Goal: Task Accomplishment & Management: Complete application form

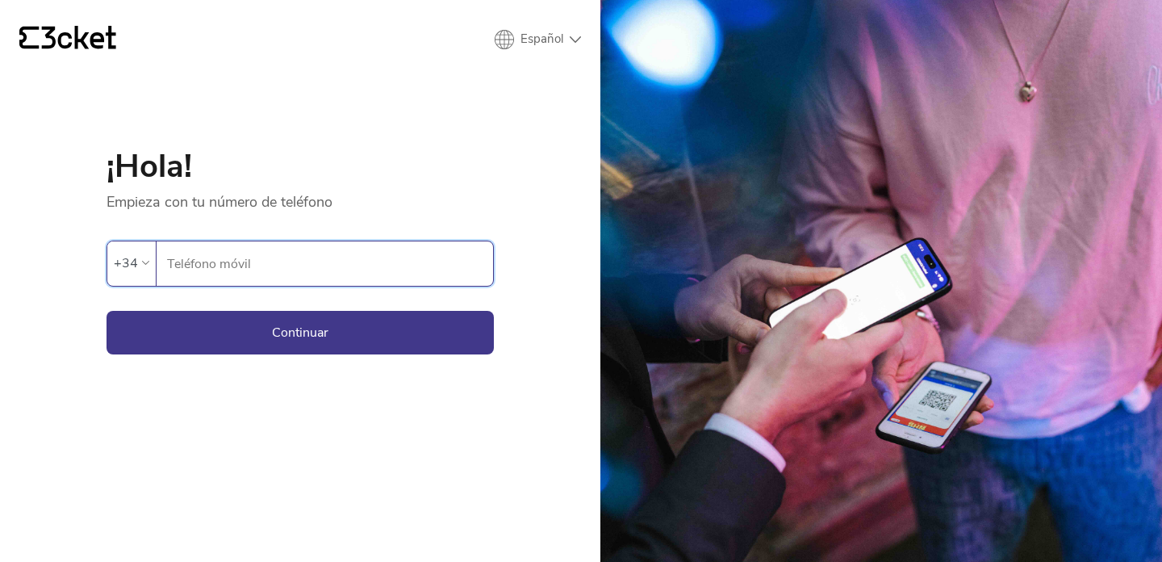
click at [325, 248] on input "Teléfono móvil" at bounding box center [329, 263] width 327 height 44
type input "671724176"
click at [326, 336] on button "Continuar" at bounding box center [299, 333] width 387 height 44
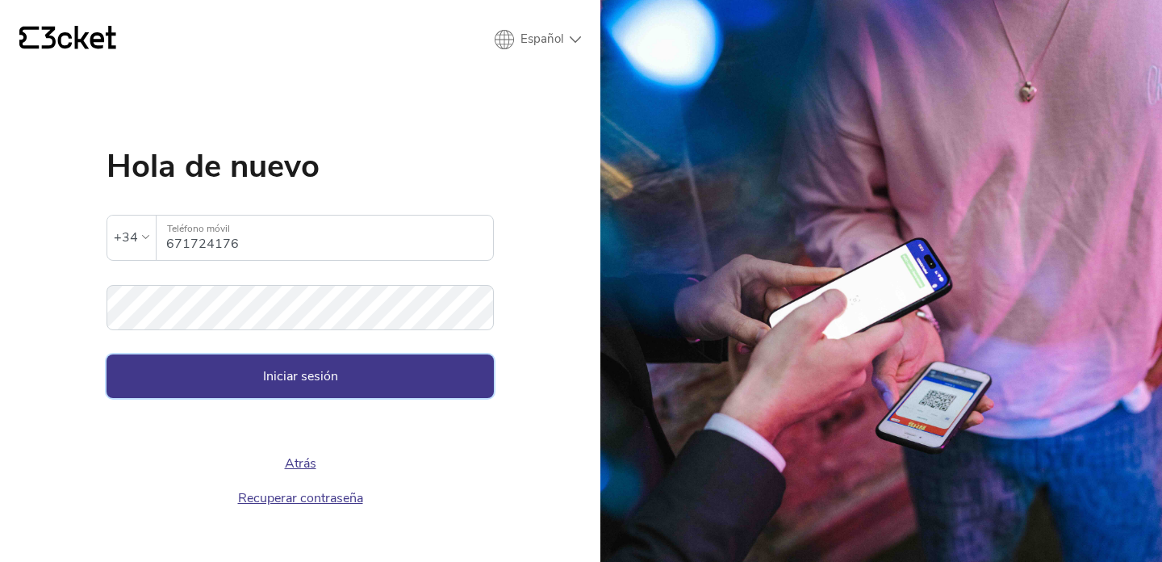
click at [325, 373] on button "Iniciar sesión" at bounding box center [299, 376] width 387 height 44
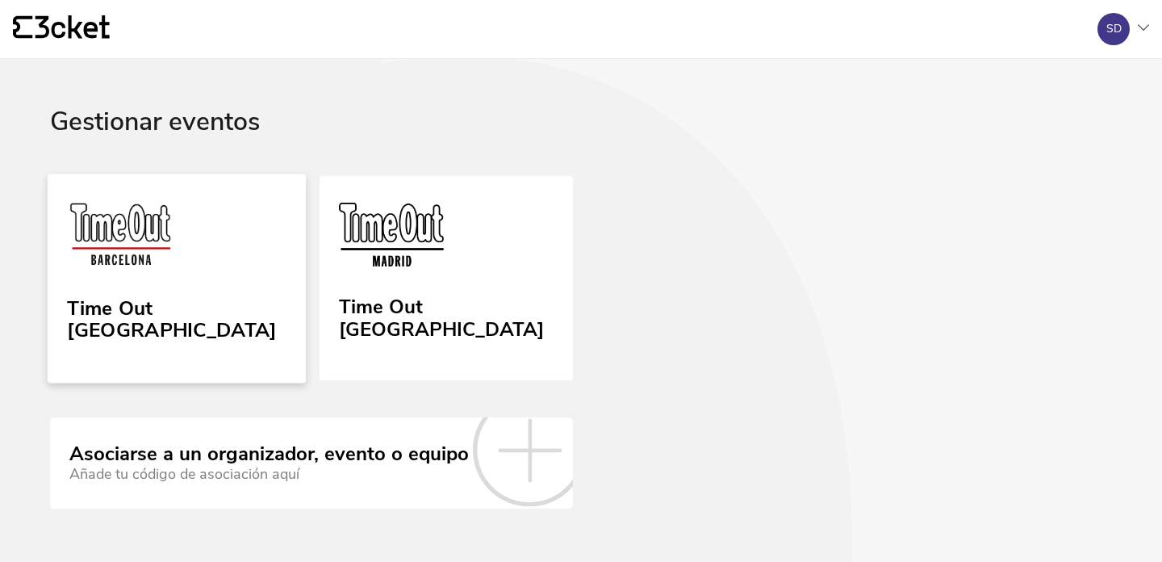
click at [157, 236] on img at bounding box center [120, 237] width 107 height 74
